Goal: Task Accomplishment & Management: Use online tool/utility

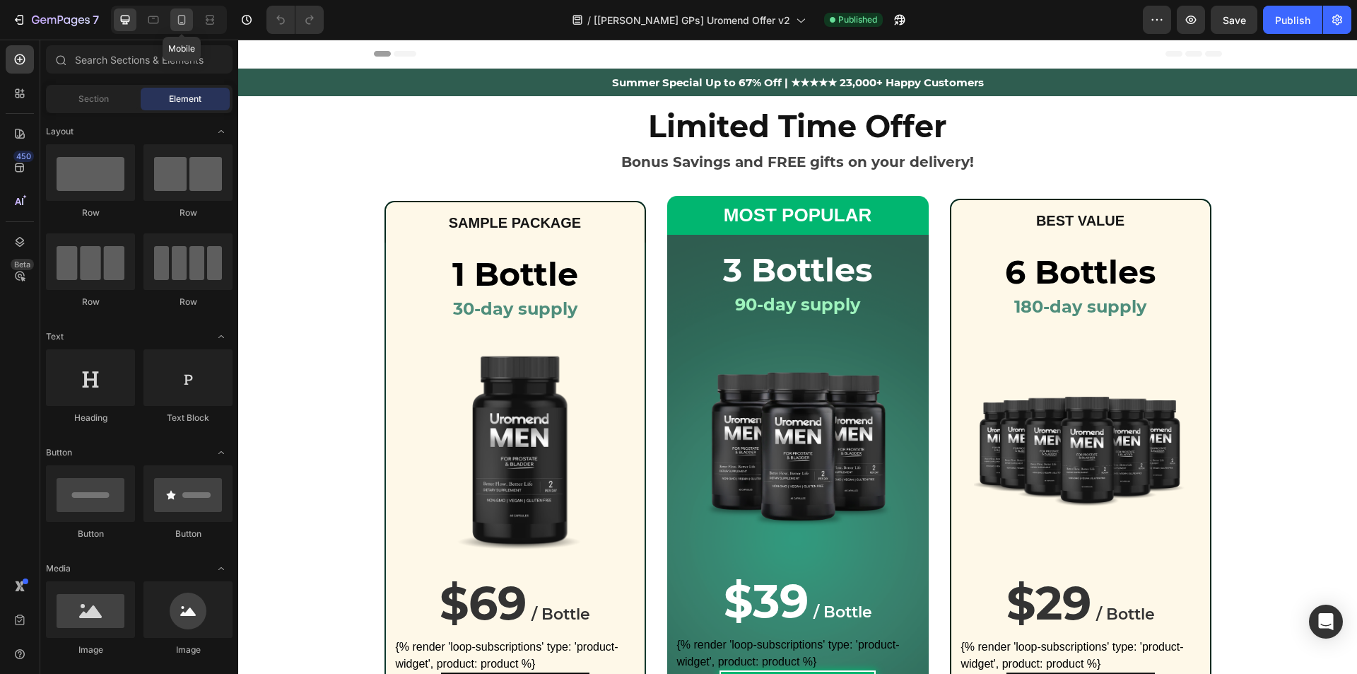
click at [177, 21] on icon at bounding box center [182, 20] width 14 height 14
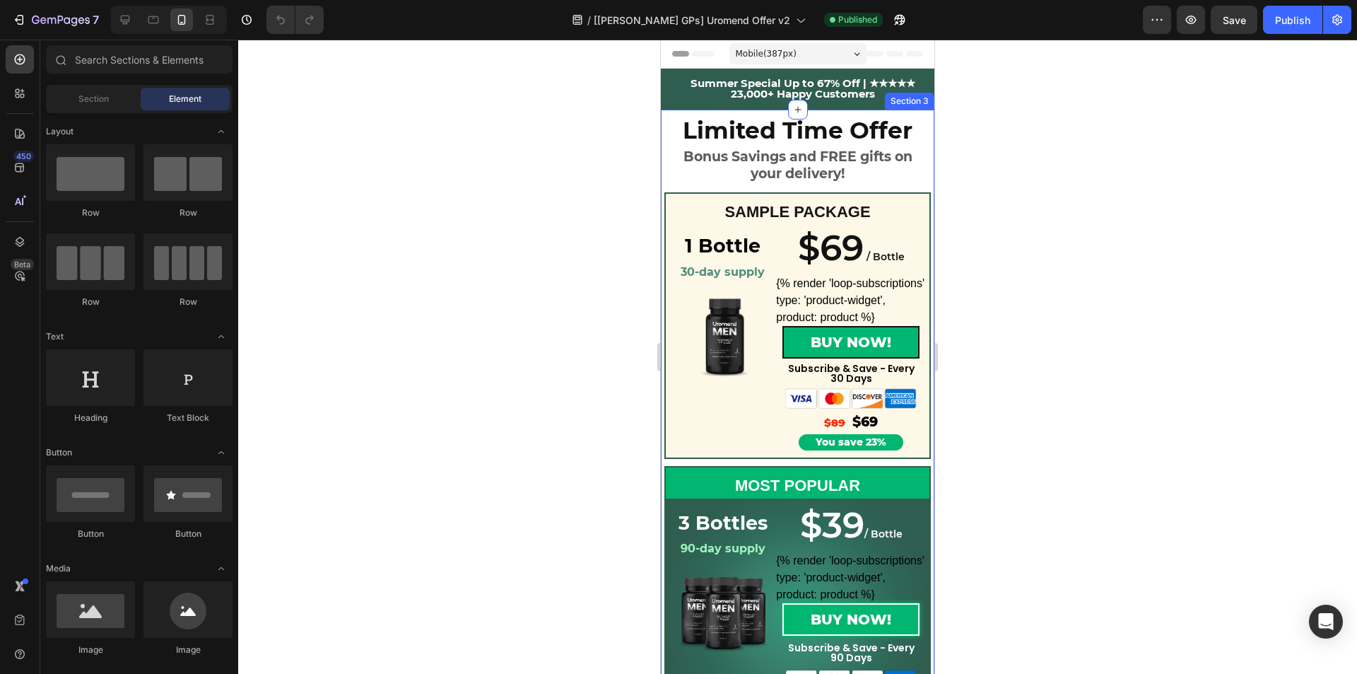
click at [676, 185] on div "Limited Time Offer Heading Bonus Savings and FREE gifts on your delivery! Headi…" at bounding box center [798, 566] width 274 height 913
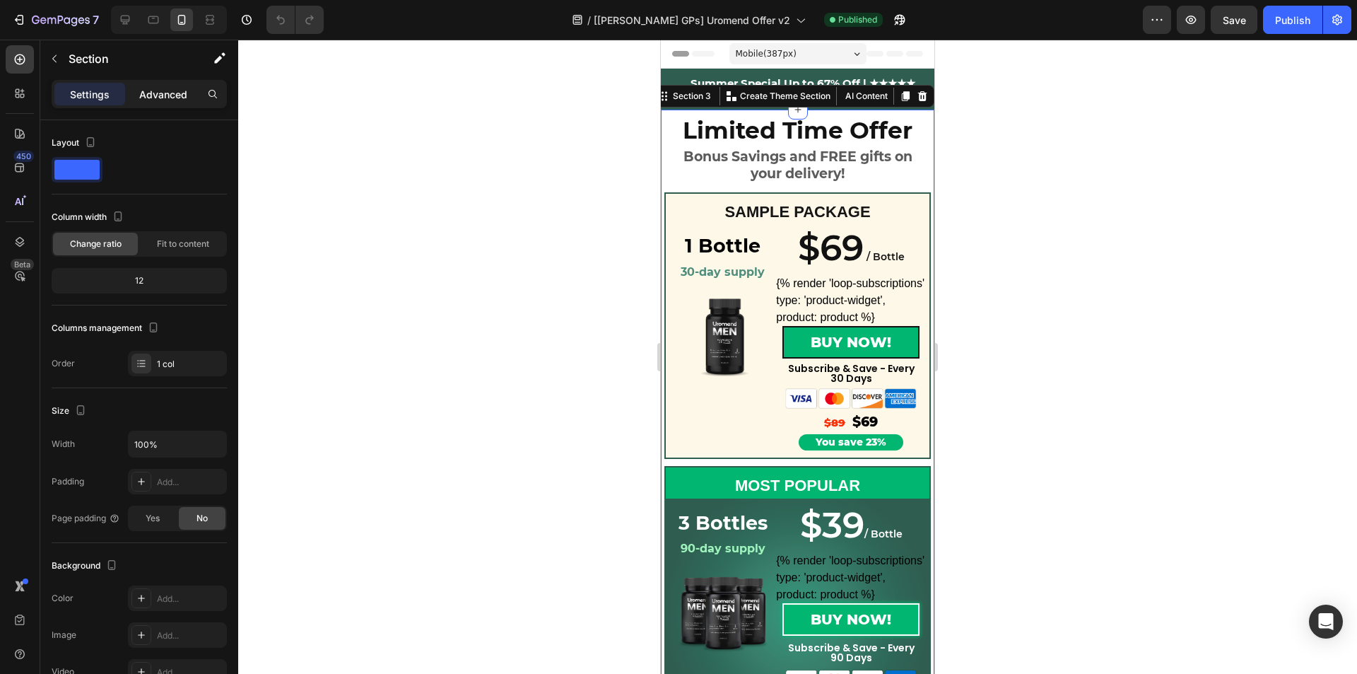
click at [152, 95] on p "Advanced" at bounding box center [163, 94] width 48 height 15
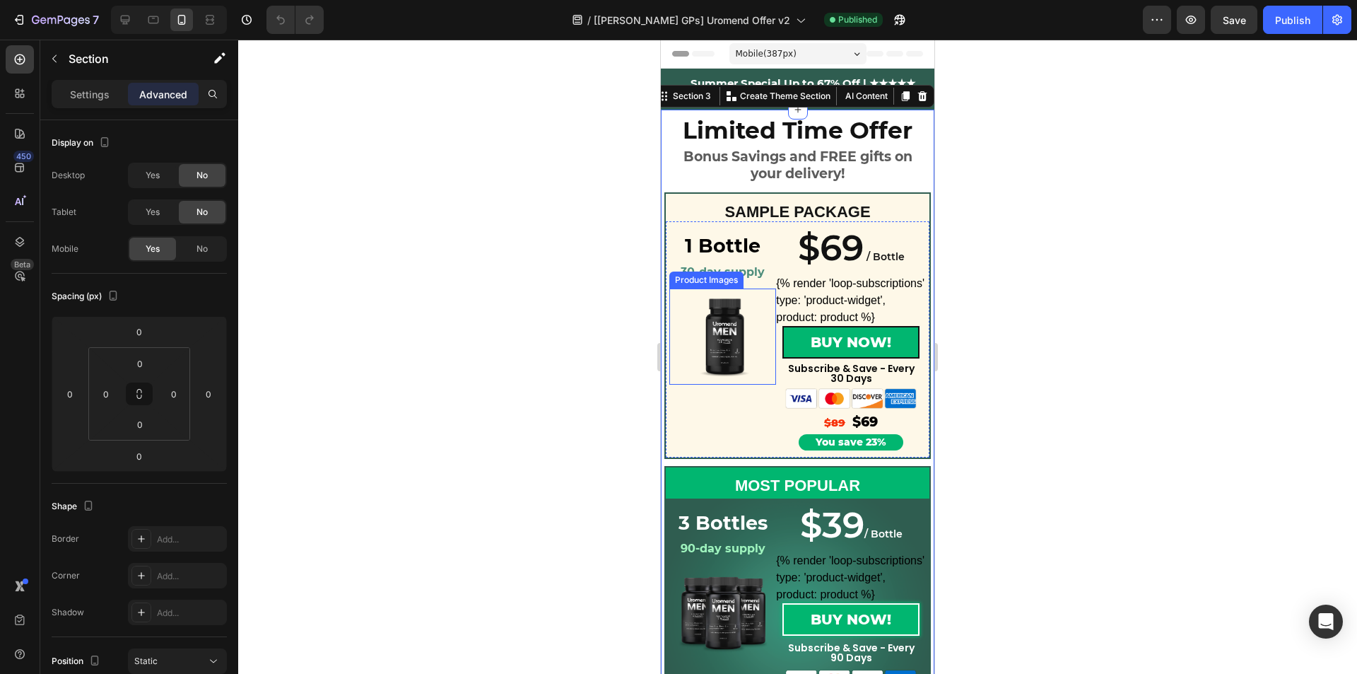
click at [717, 307] on img at bounding box center [723, 336] width 96 height 96
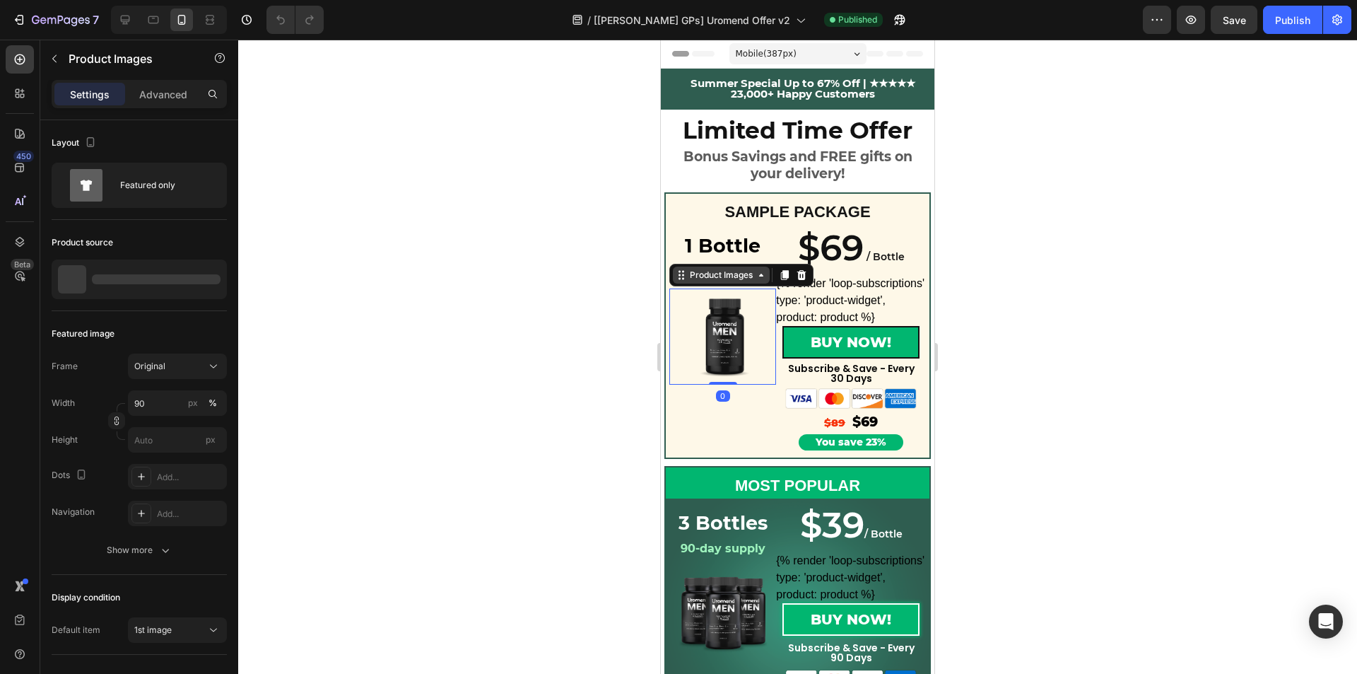
click at [725, 281] on div "Product Images" at bounding box center [721, 275] width 69 height 13
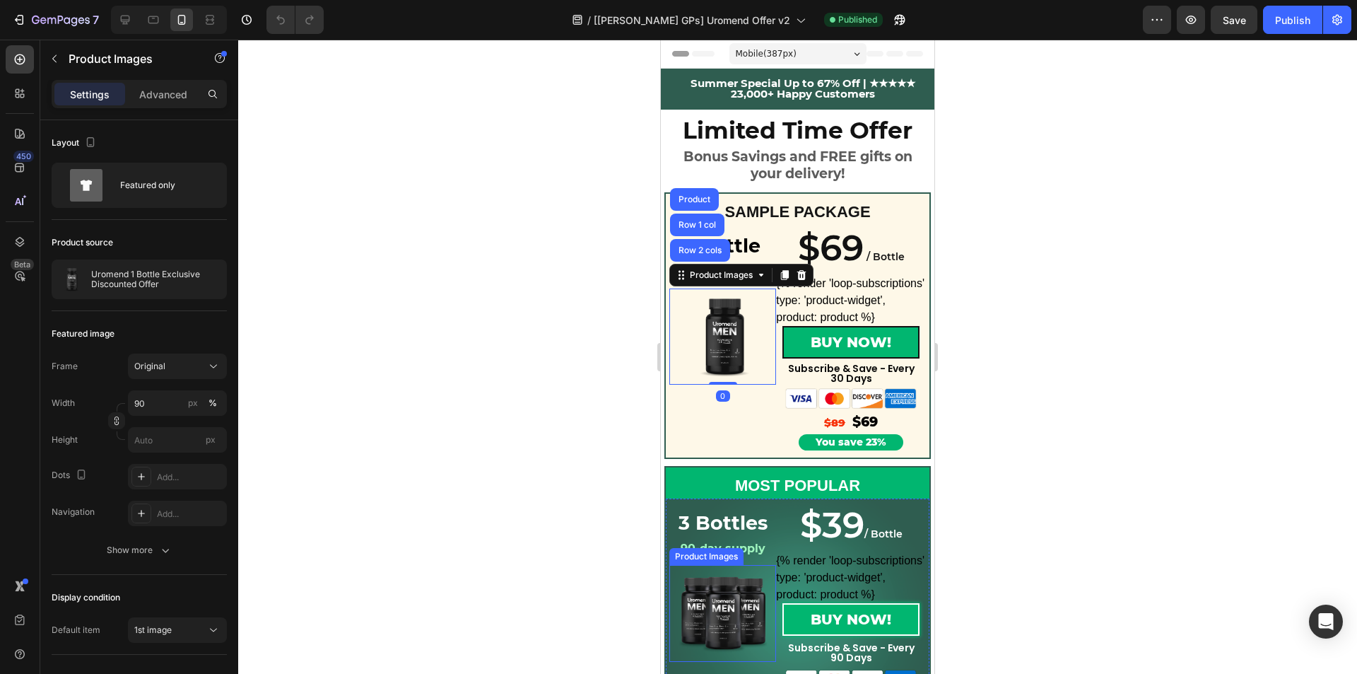
click at [717, 576] on img at bounding box center [723, 613] width 96 height 96
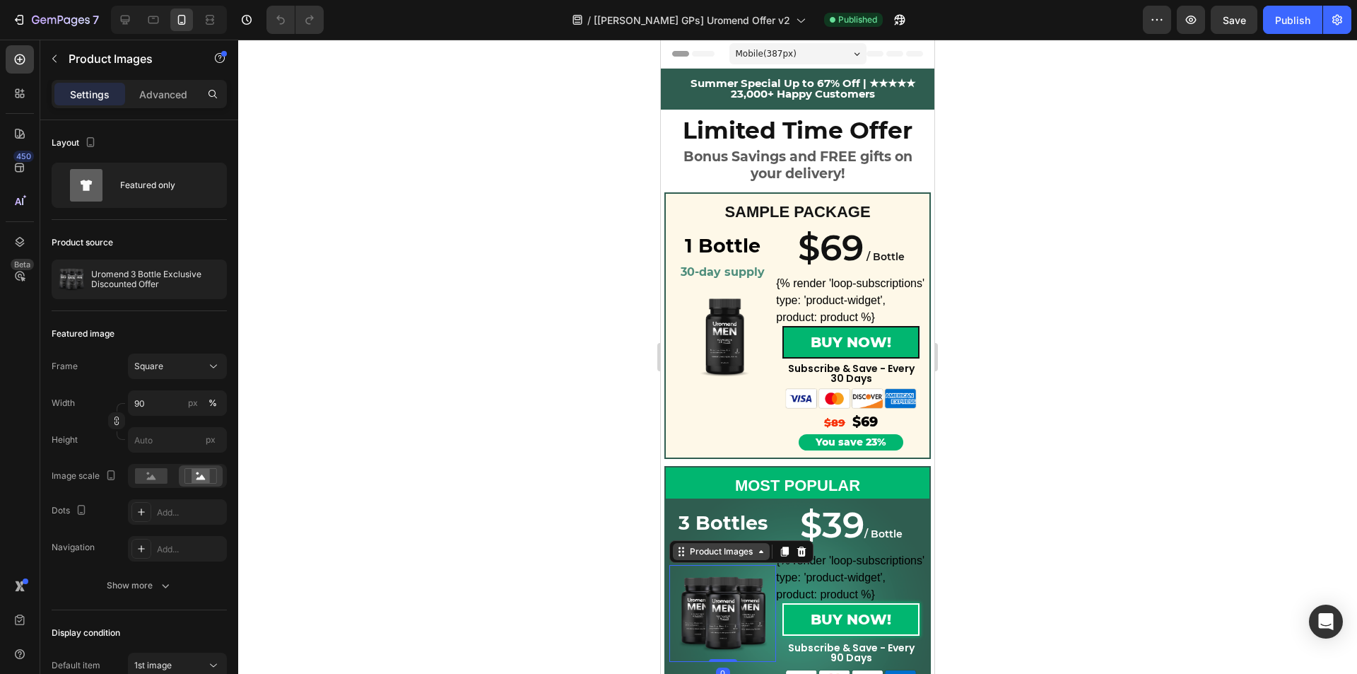
click at [721, 554] on div "Product Images" at bounding box center [721, 551] width 69 height 13
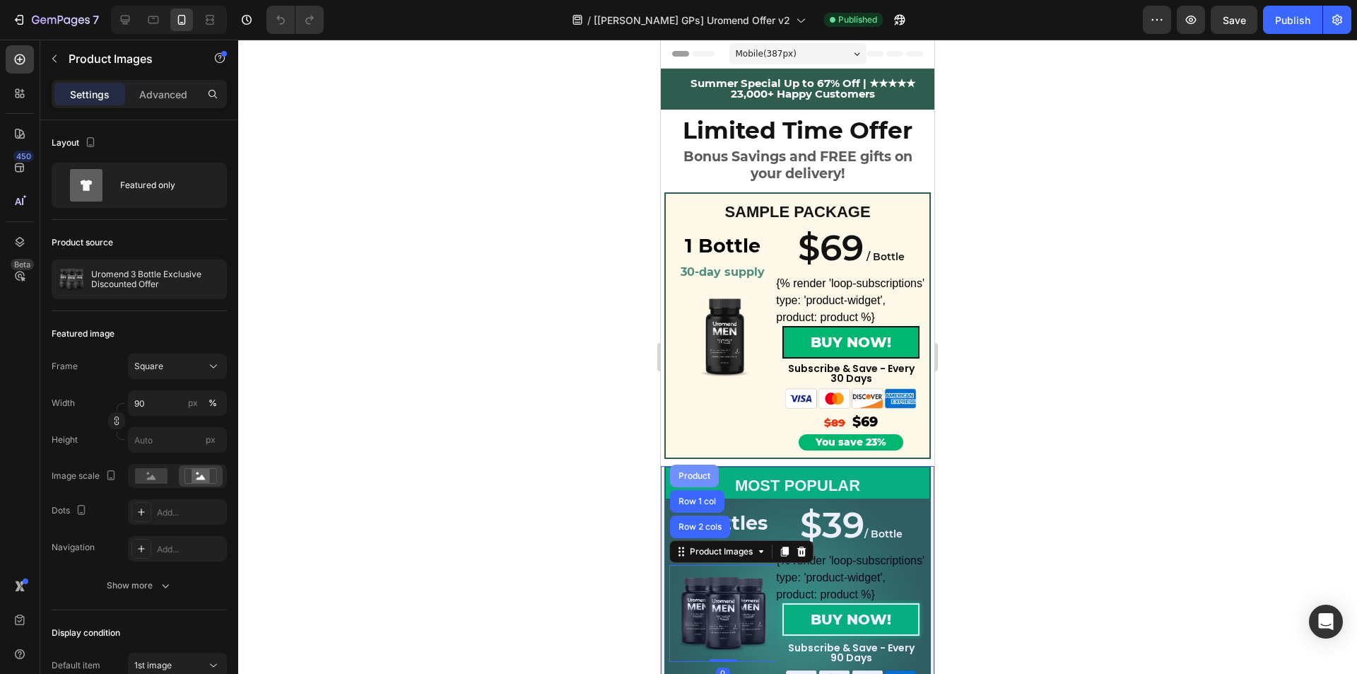
click at [692, 479] on div "Product" at bounding box center [694, 476] width 37 height 8
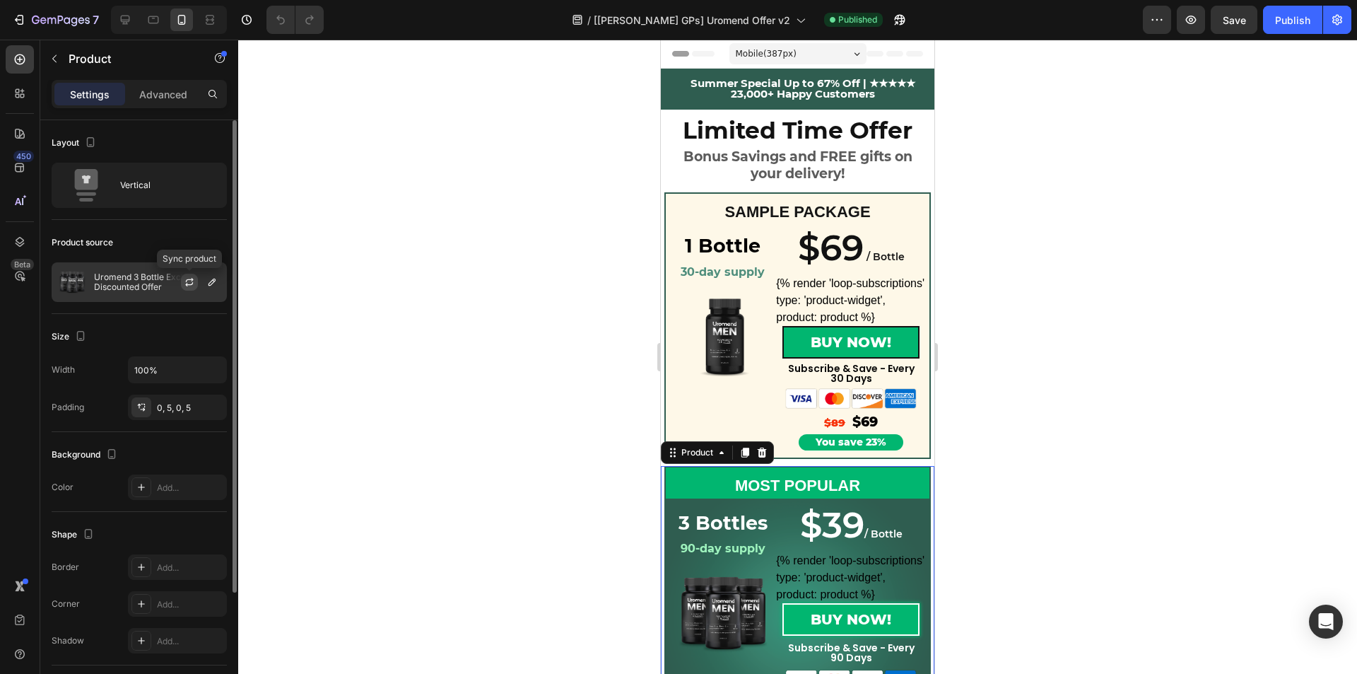
click at [189, 286] on icon "button" at bounding box center [189, 281] width 11 height 11
click at [1292, 24] on div "Publish" at bounding box center [1292, 20] width 35 height 15
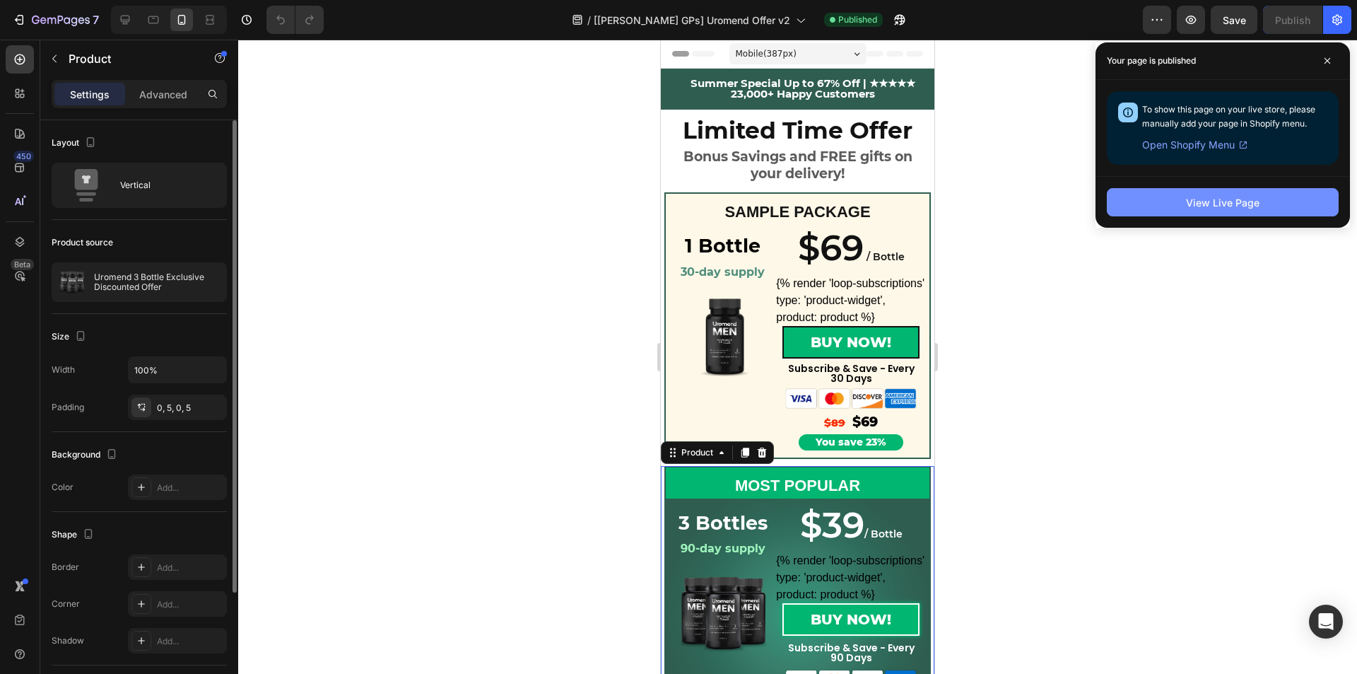
click at [1146, 205] on button "View Live Page" at bounding box center [1223, 202] width 232 height 28
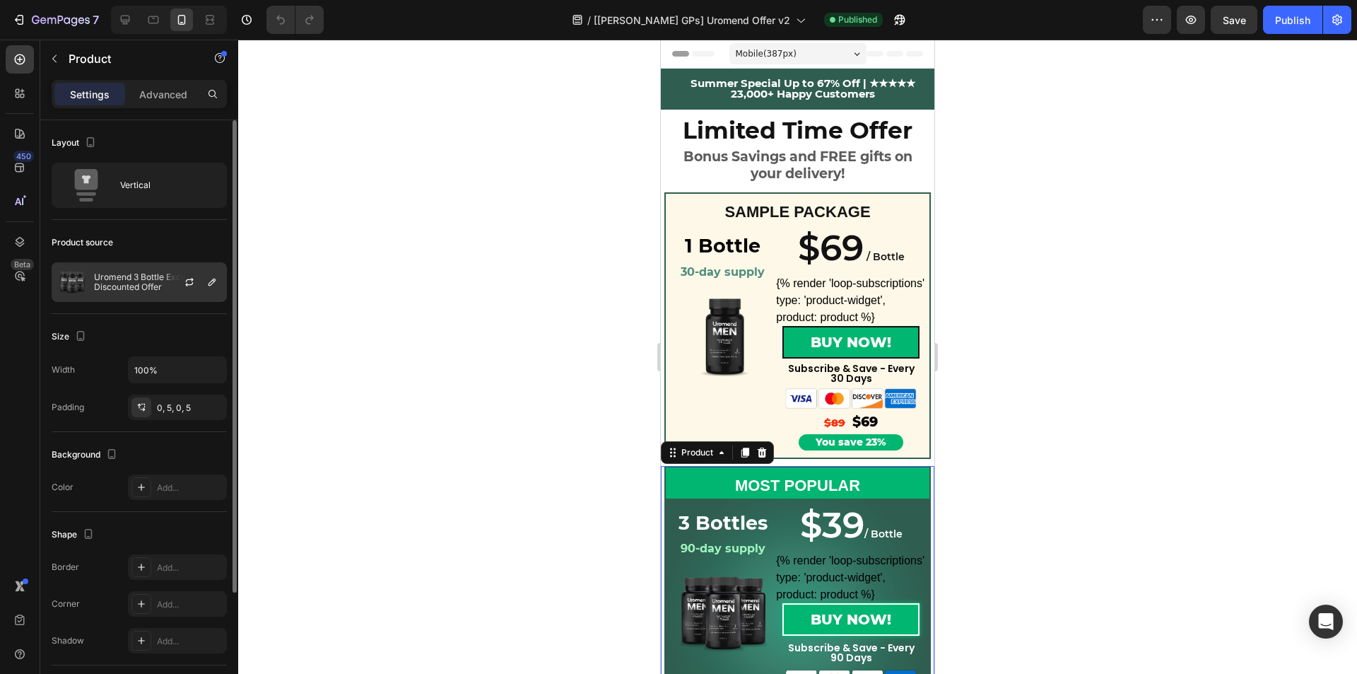
click at [201, 283] on div at bounding box center [195, 282] width 62 height 38
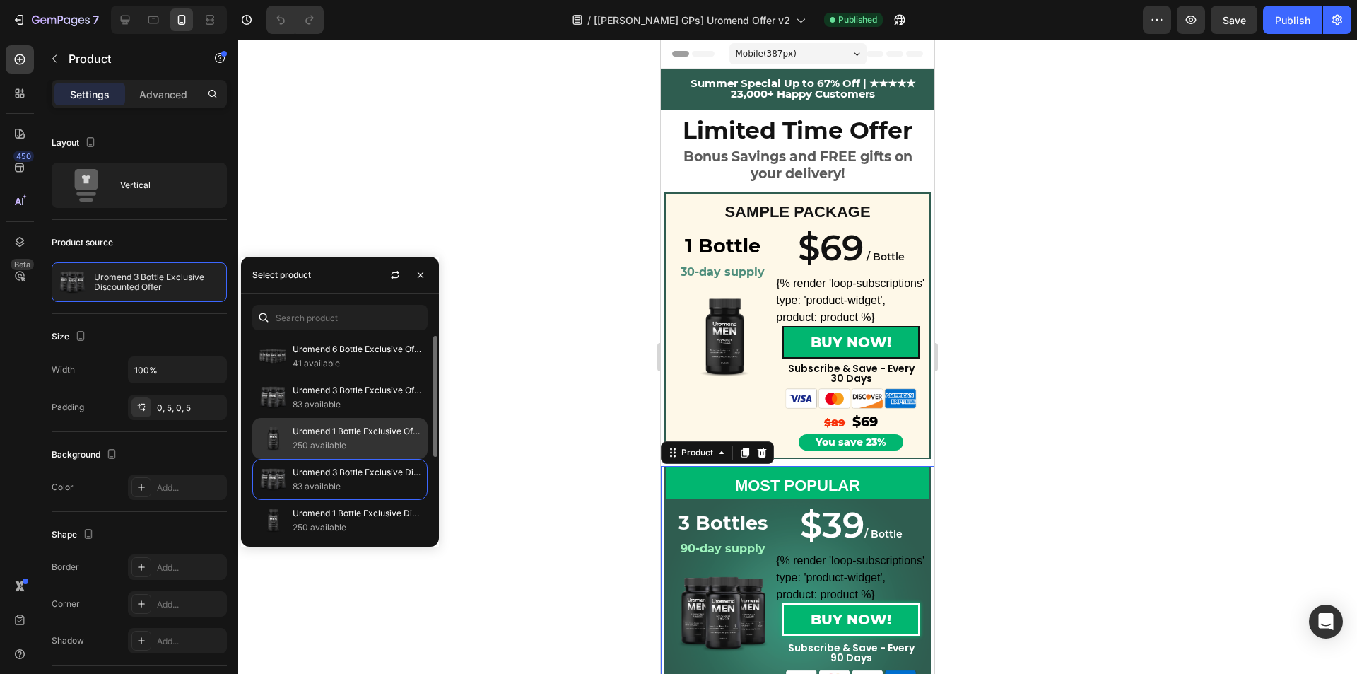
click at [382, 450] on p "250 available" at bounding box center [357, 445] width 129 height 14
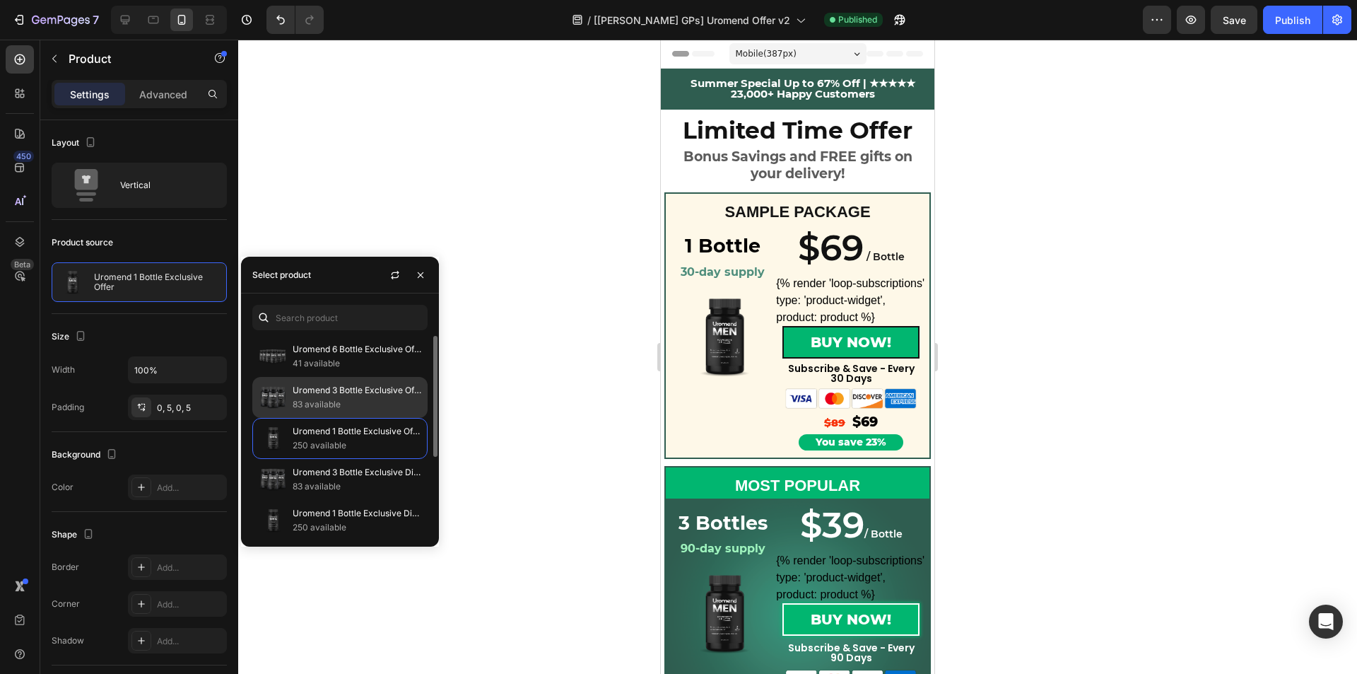
click at [377, 384] on p "Uromend 3 Bottle Exclusive Offer" at bounding box center [357, 390] width 129 height 14
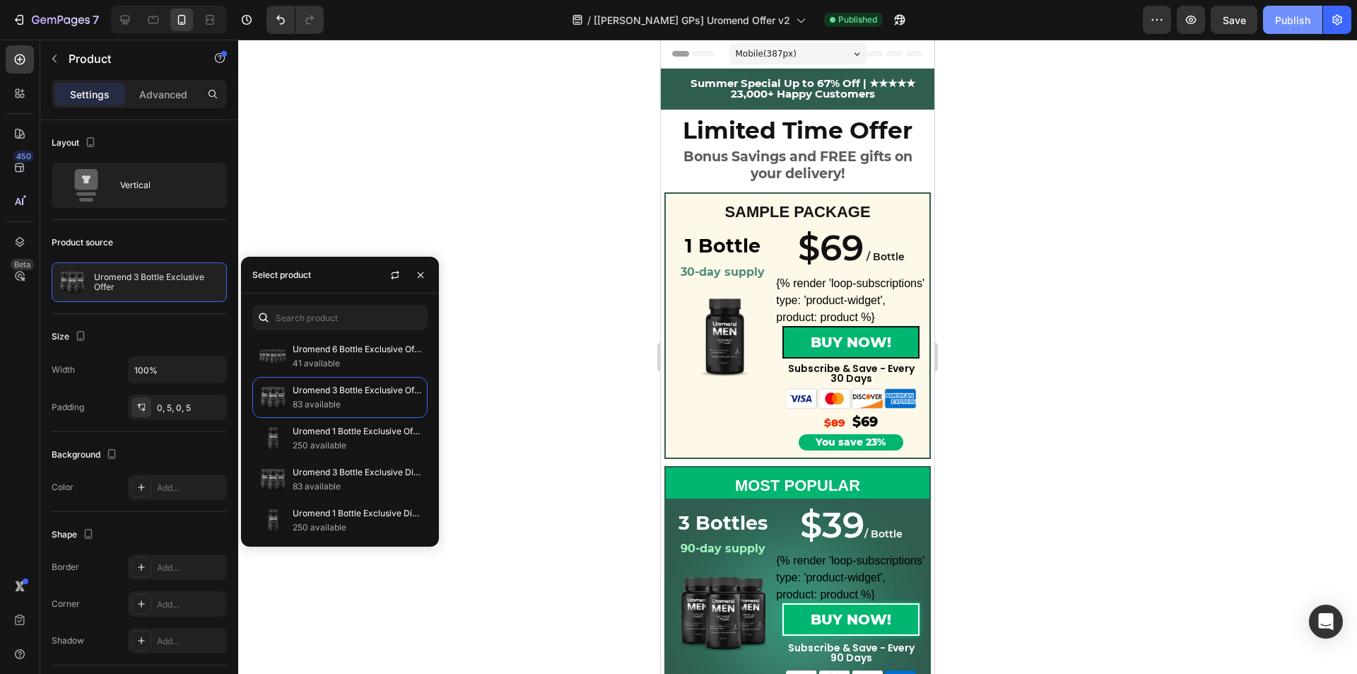
click at [1289, 20] on div "Publish" at bounding box center [1292, 20] width 35 height 15
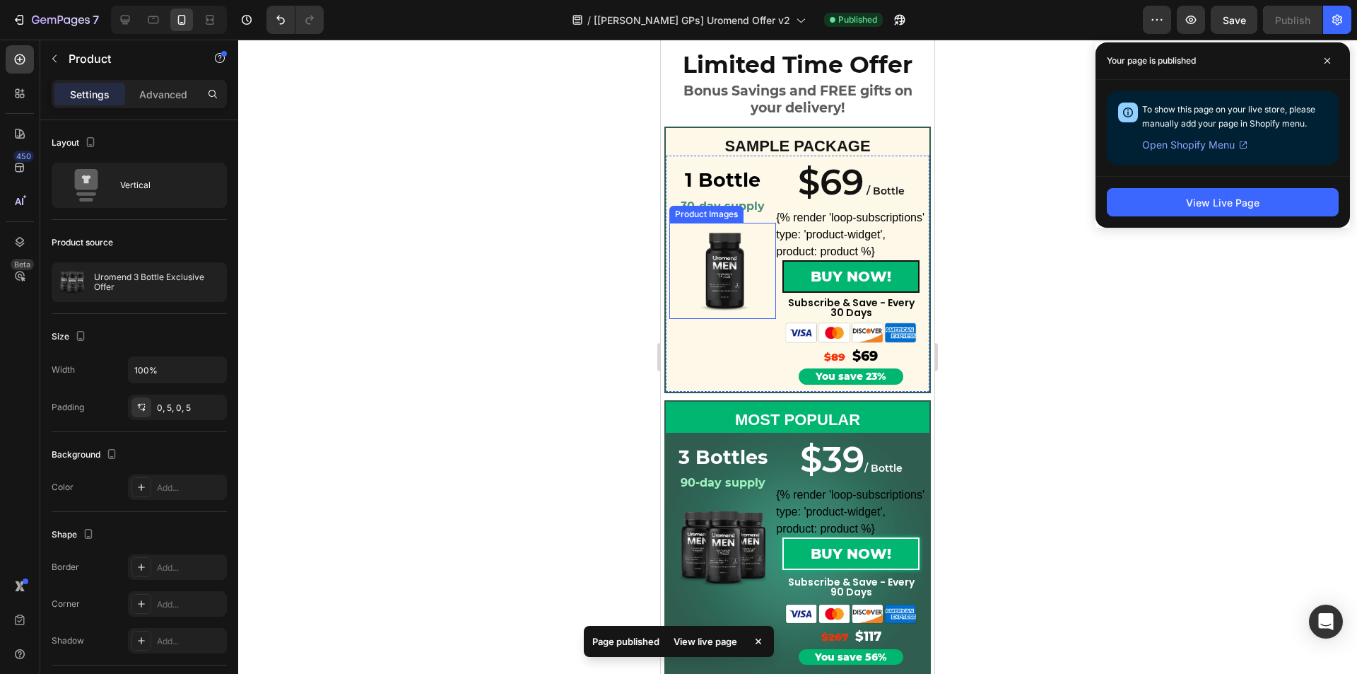
scroll to position [141, 0]
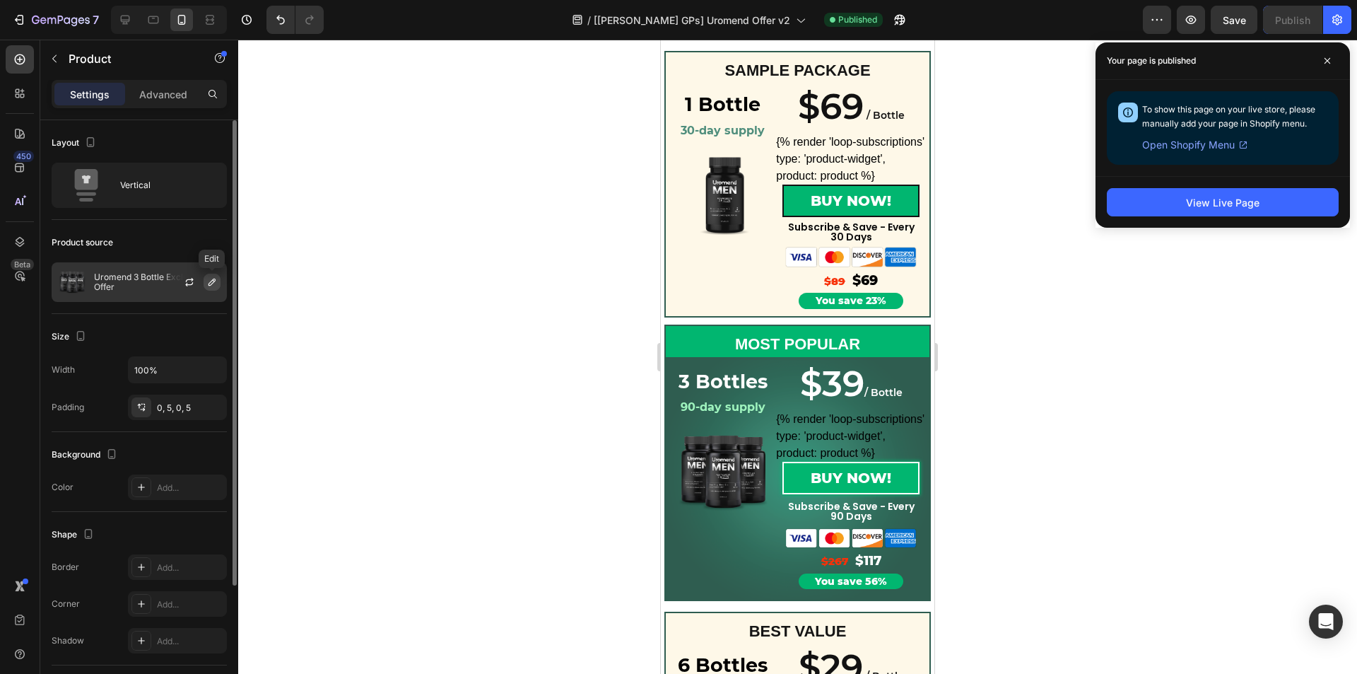
click at [206, 283] on icon "button" at bounding box center [211, 281] width 11 height 11
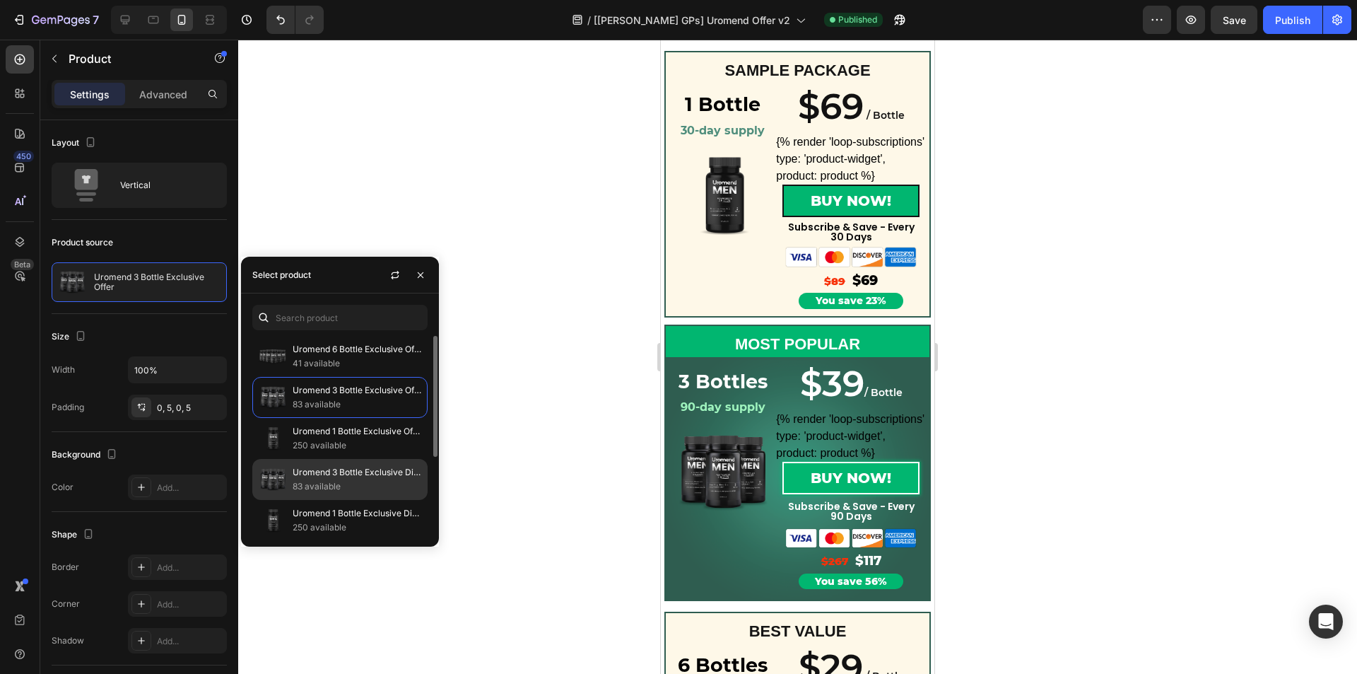
click at [336, 470] on p "Uromend 3 Bottle Exclusive Discounted Offer" at bounding box center [357, 472] width 129 height 14
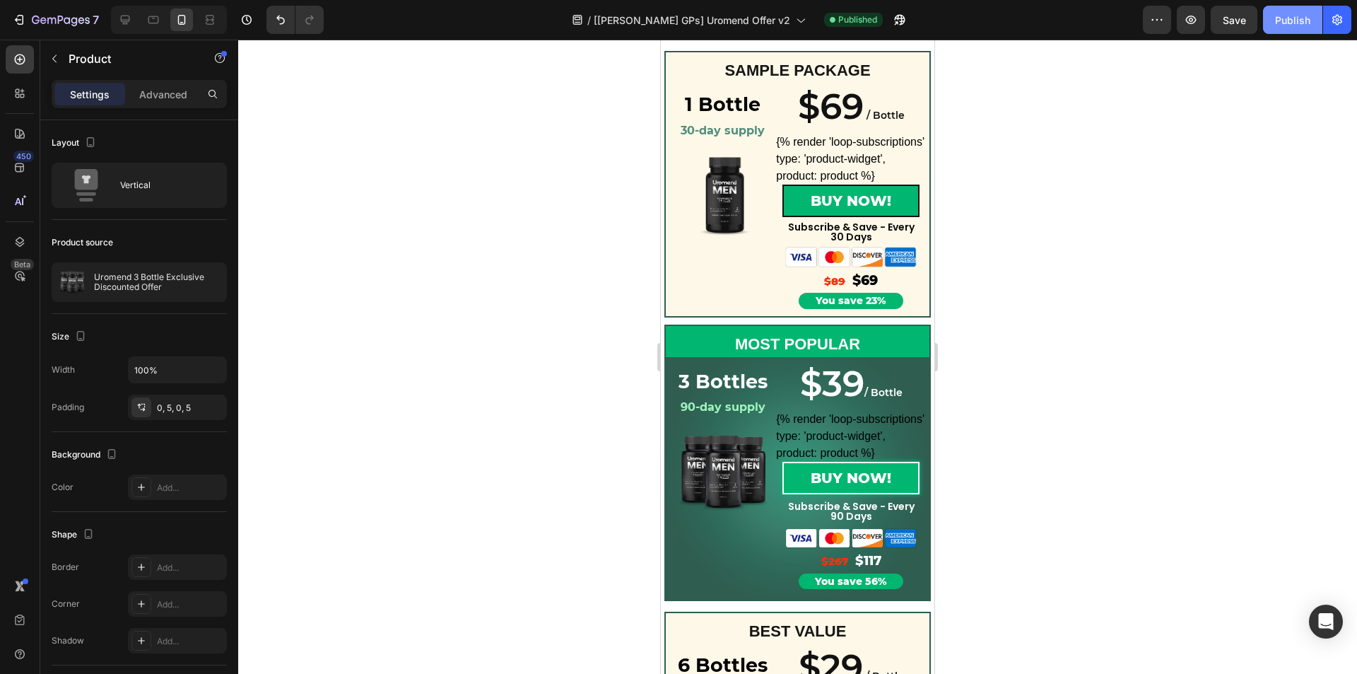
click at [1299, 20] on div "Publish" at bounding box center [1292, 20] width 35 height 15
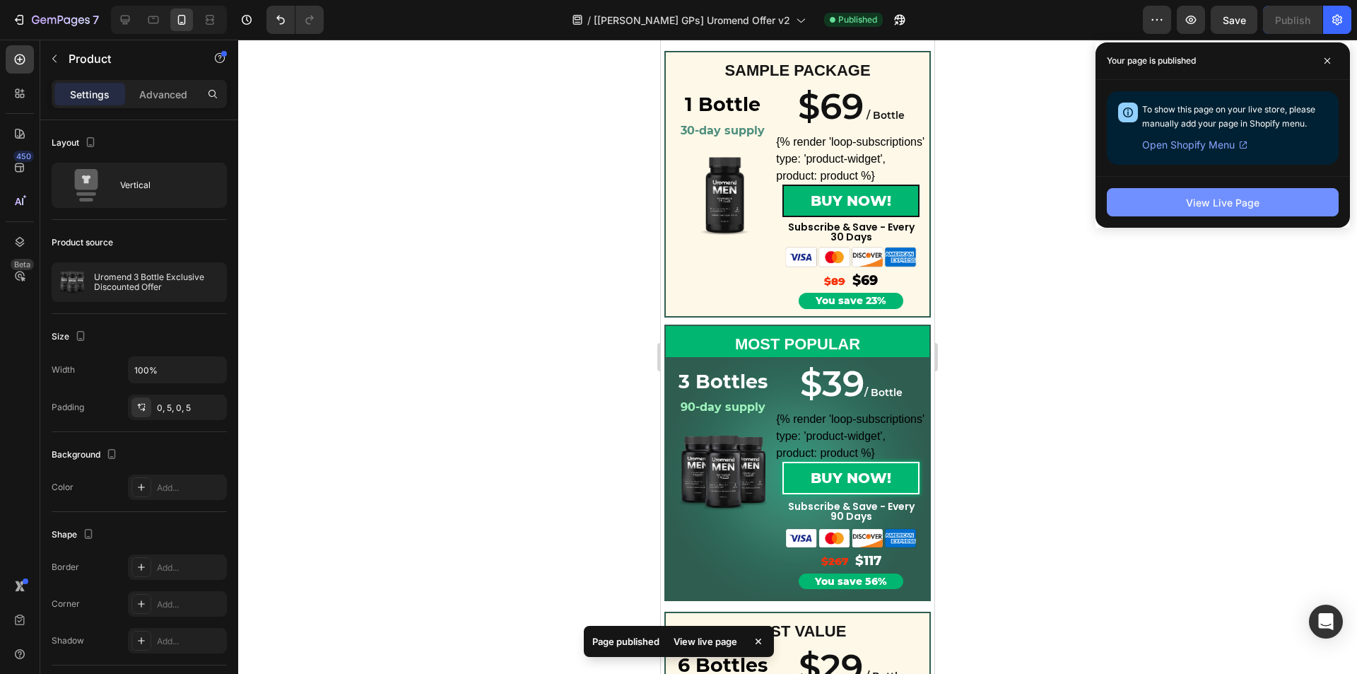
click at [1161, 201] on button "View Live Page" at bounding box center [1223, 202] width 232 height 28
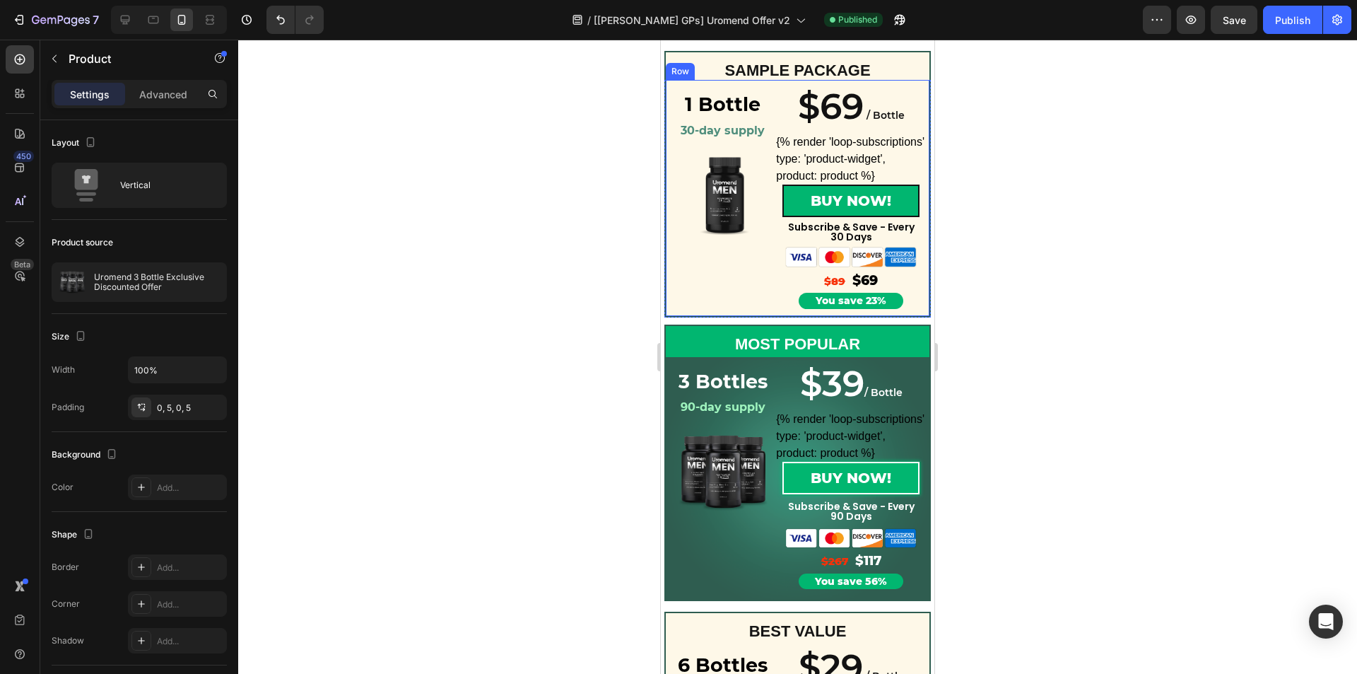
scroll to position [0, 0]
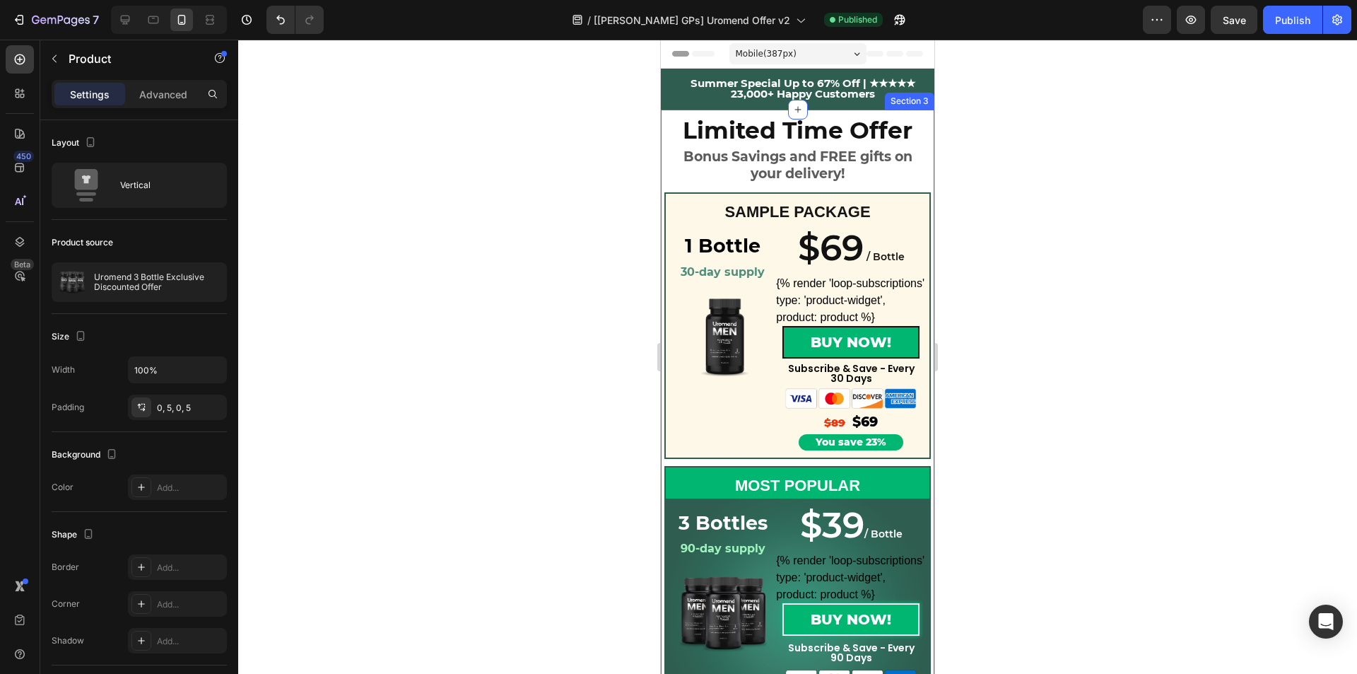
click at [662, 141] on div "Limited Time Offer Heading Bonus Savings and FREE gifts on your delivery! Headi…" at bounding box center [798, 566] width 274 height 913
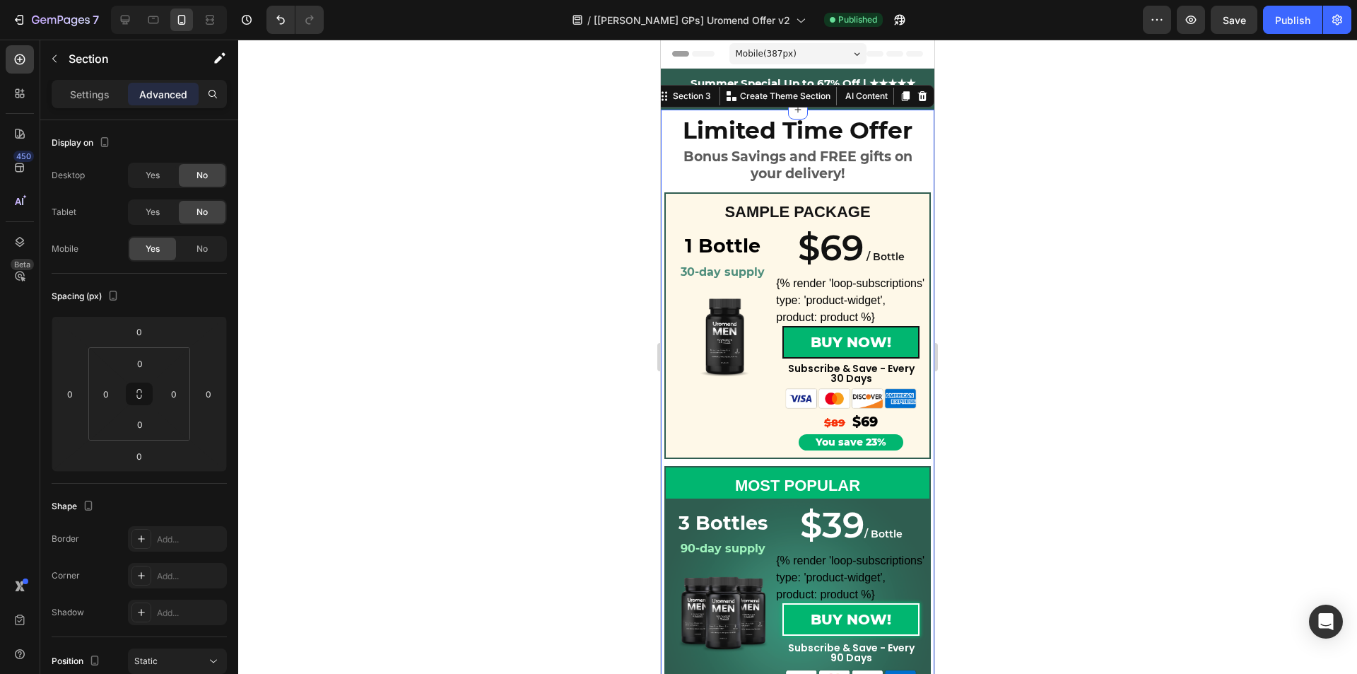
click at [1174, 465] on div at bounding box center [797, 357] width 1119 height 634
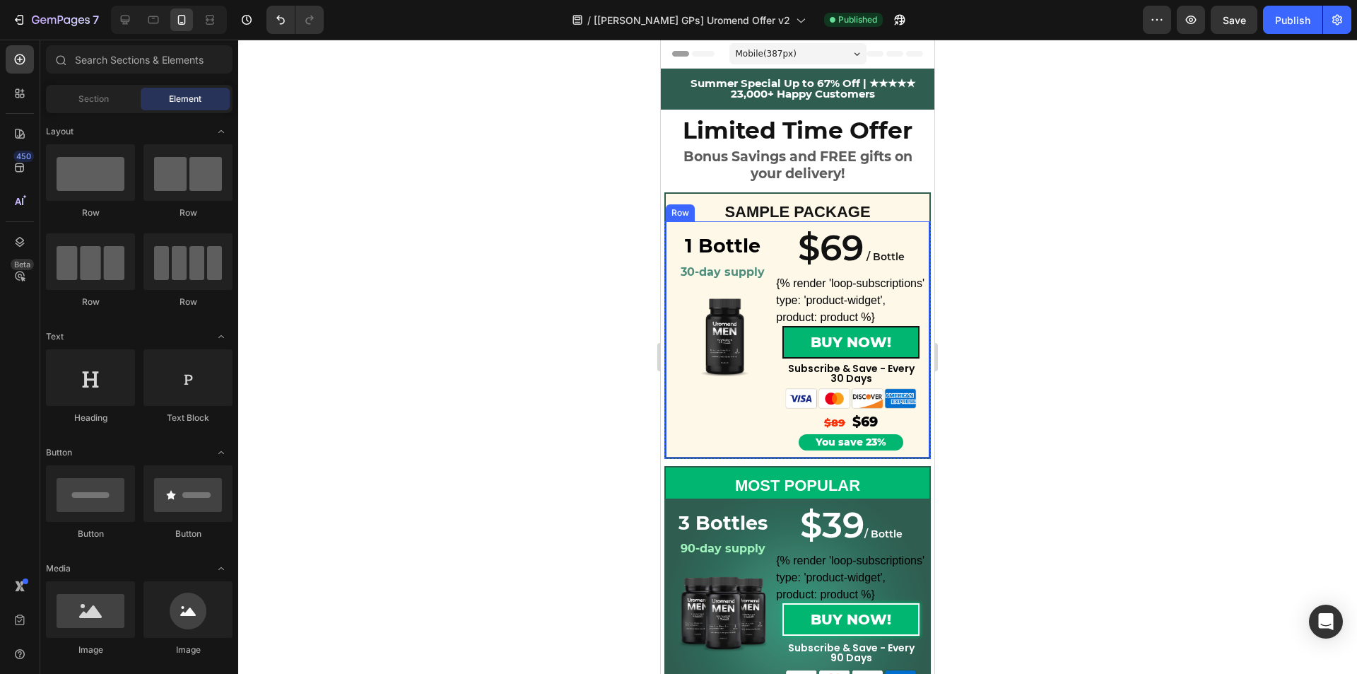
scroll to position [141, 0]
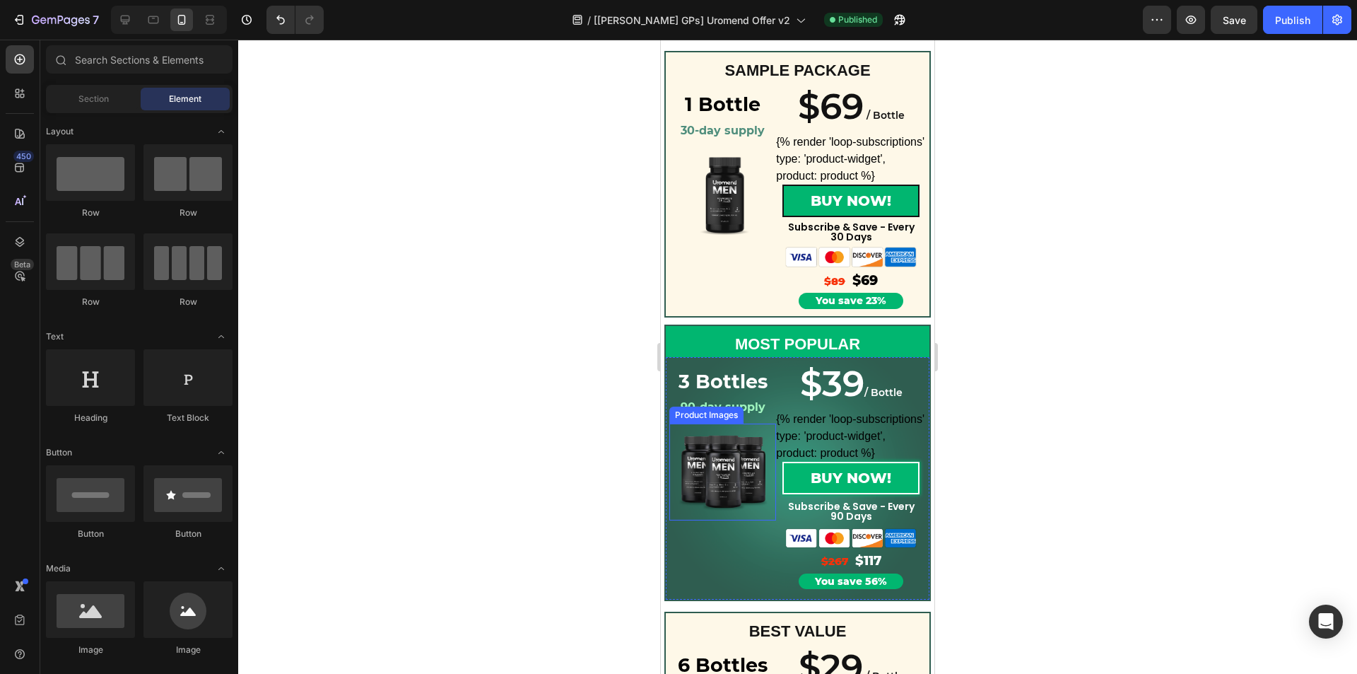
click at [761, 437] on img at bounding box center [723, 471] width 96 height 96
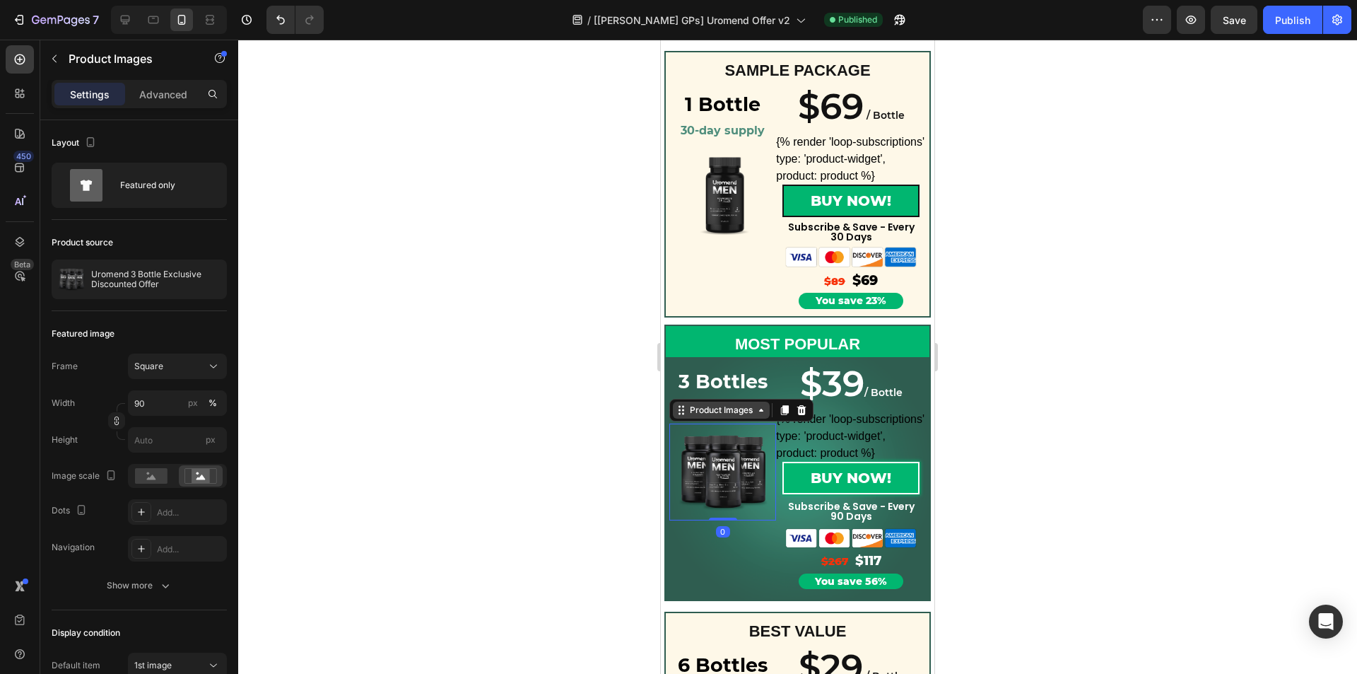
click at [720, 416] on div "Product Images" at bounding box center [721, 410] width 69 height 13
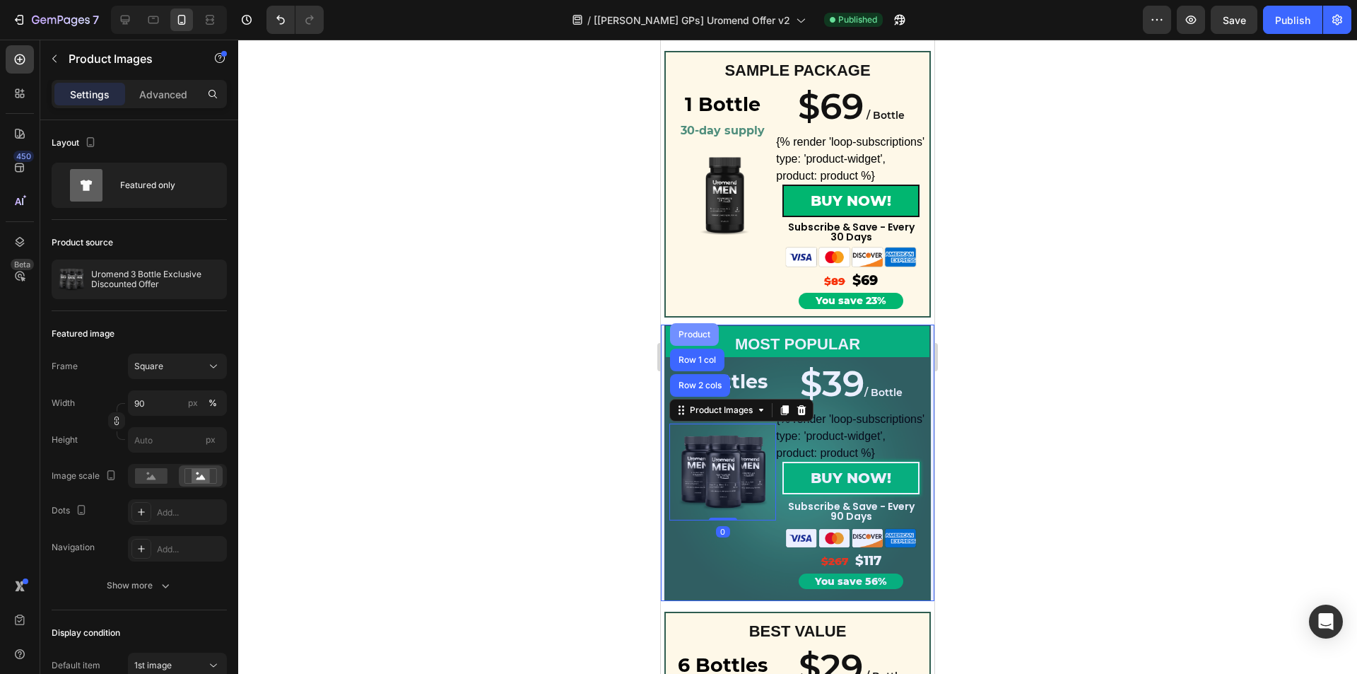
click at [703, 335] on div "Product" at bounding box center [694, 334] width 37 height 8
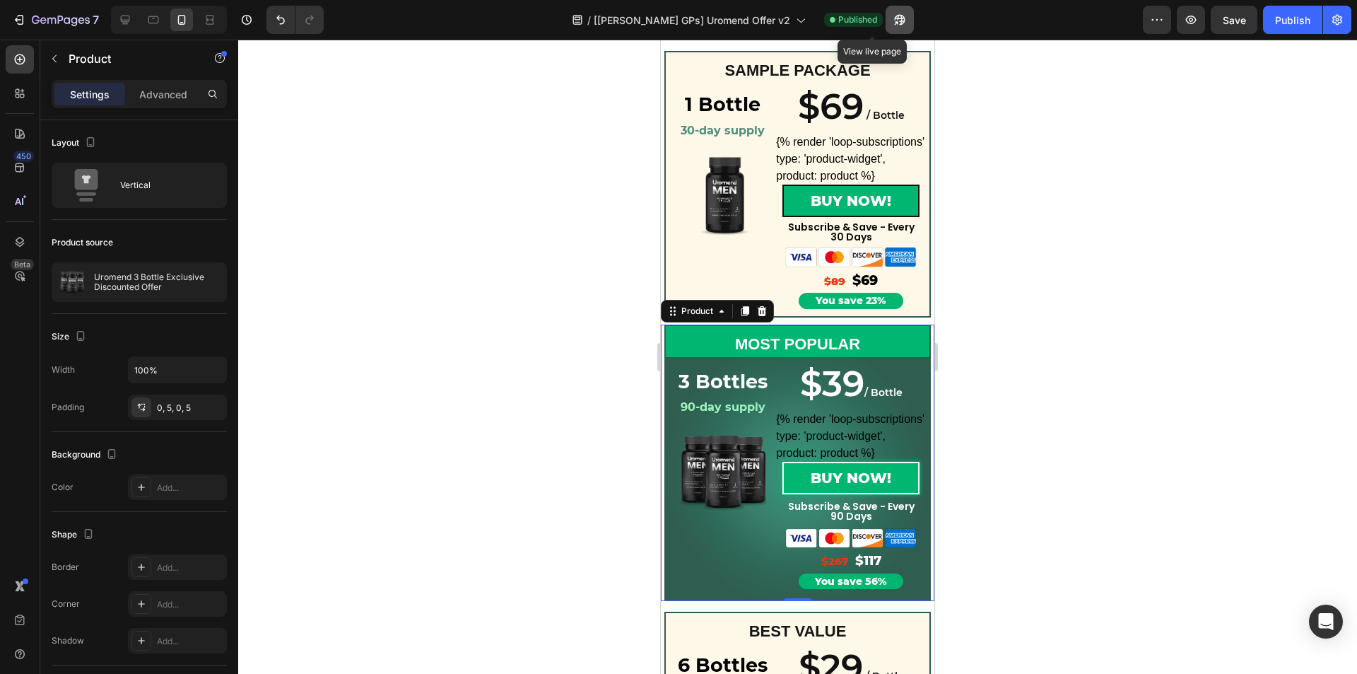
click at [893, 21] on icon "button" at bounding box center [900, 20] width 14 height 14
